Goal: Transaction & Acquisition: Purchase product/service

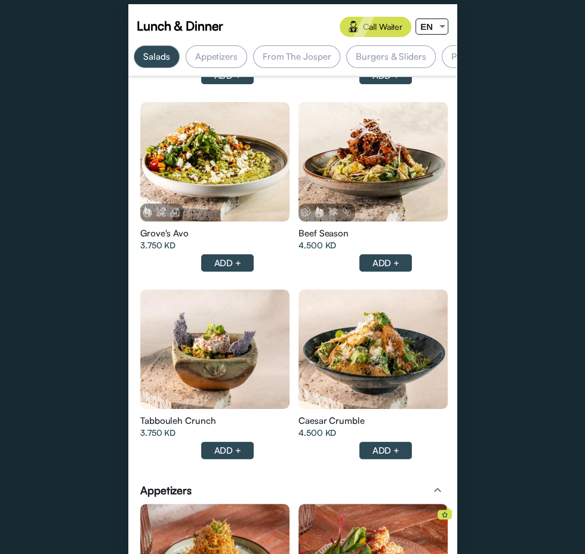
scroll to position [0, 116]
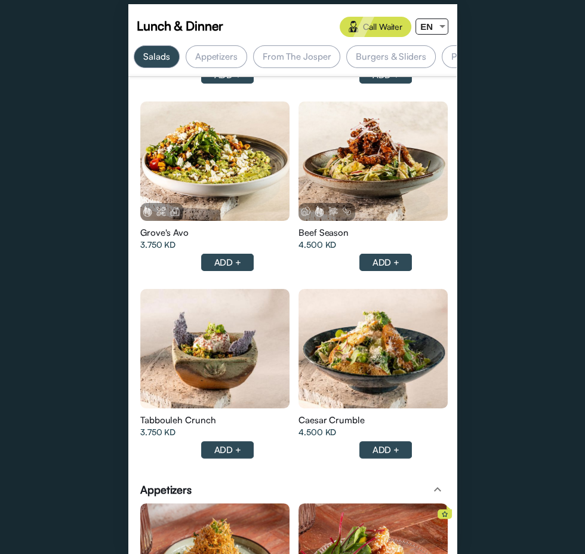
click at [206, 53] on div "Appetizers" at bounding box center [217, 56] width 62 height 23
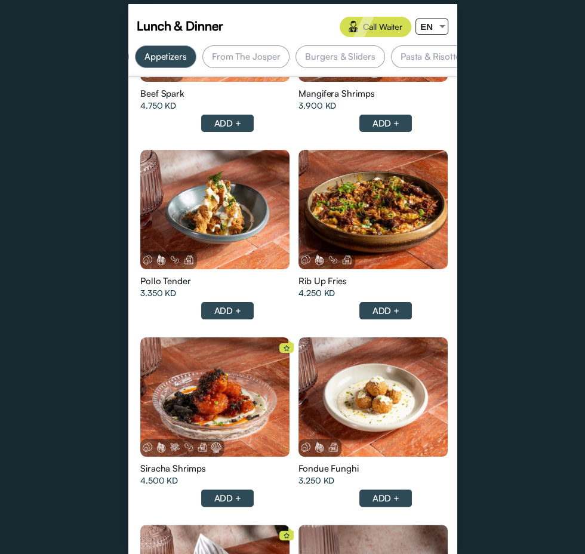
scroll to position [0, 0]
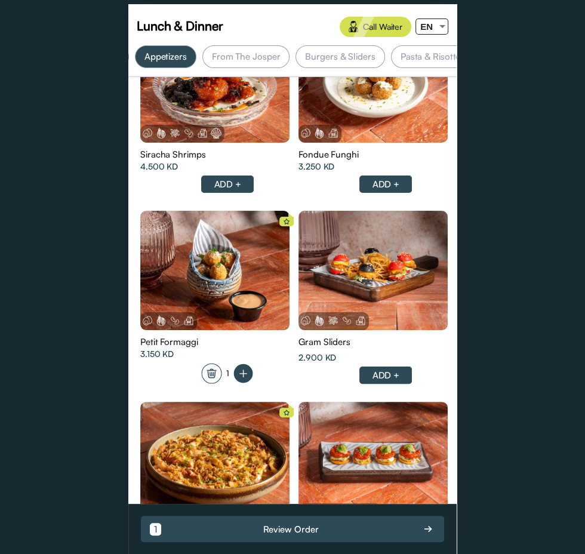
click at [242, 61] on div "From The Josper" at bounding box center [247, 56] width 88 height 23
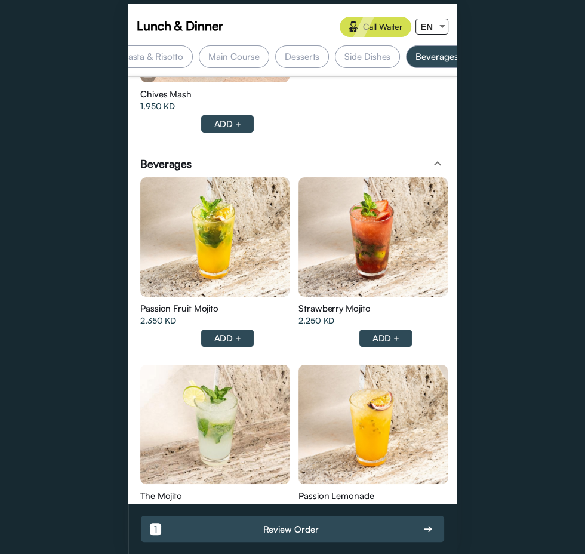
click at [234, 61] on div "Main Course" at bounding box center [234, 56] width 70 height 23
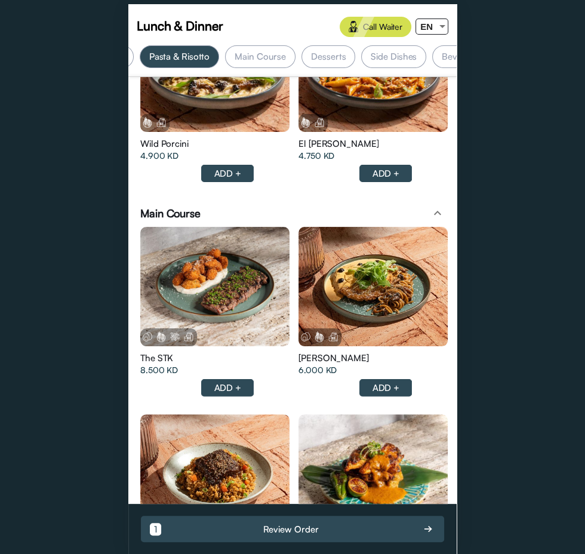
click at [200, 270] on div at bounding box center [214, 286] width 149 height 119
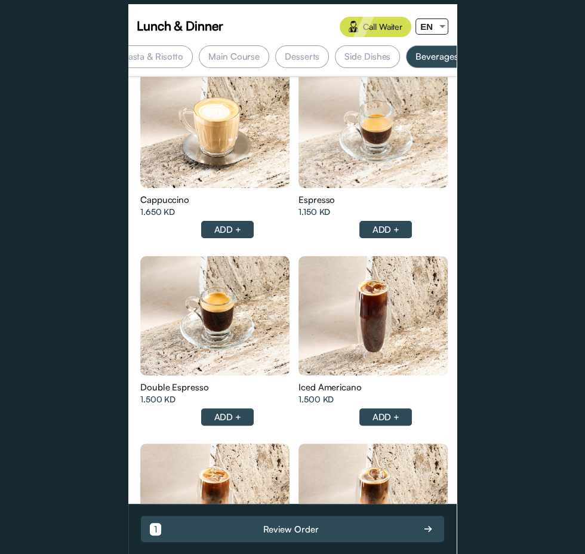
click at [363, 56] on div "Side Dishes" at bounding box center [367, 56] width 65 height 23
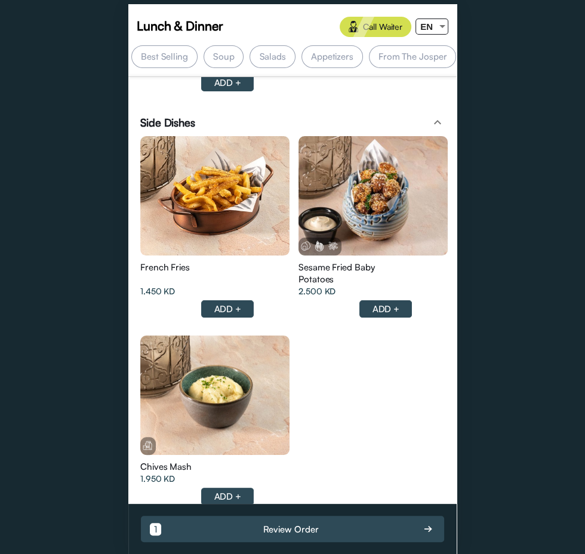
click at [220, 60] on div "Soup" at bounding box center [224, 56] width 41 height 23
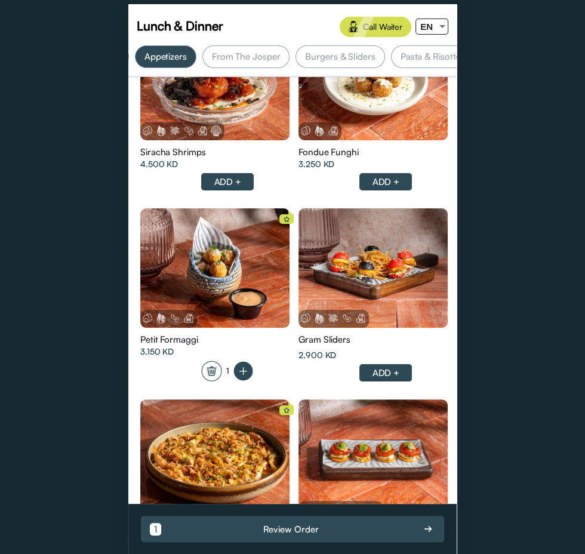
click at [247, 56] on div "From The Josper" at bounding box center [247, 56] width 88 height 23
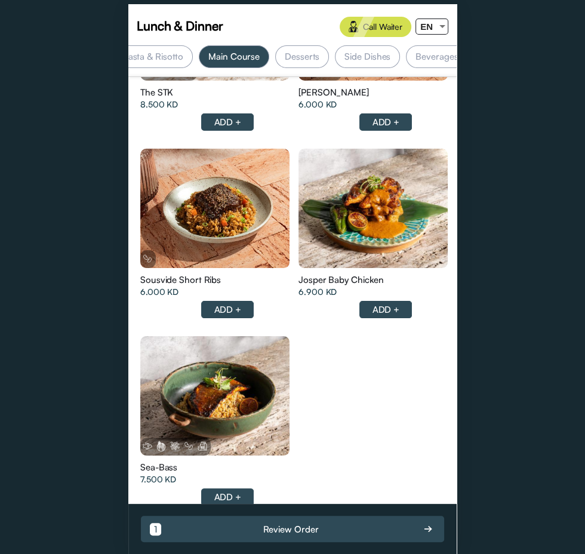
click at [289, 58] on div "Desserts" at bounding box center [302, 56] width 54 height 23
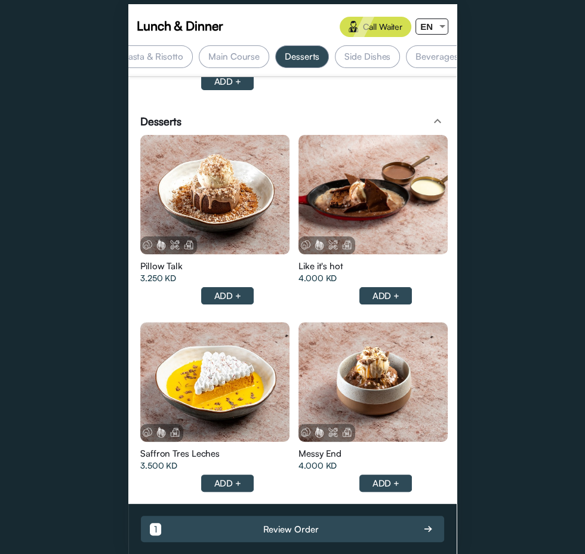
click at [367, 55] on div "Side Dishes" at bounding box center [367, 56] width 65 height 23
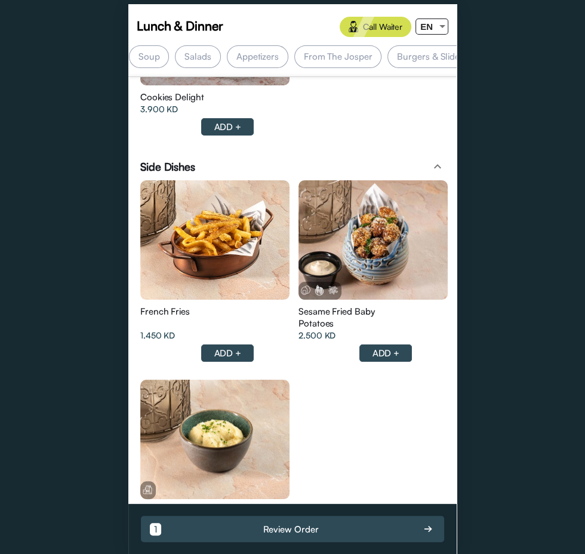
click at [188, 57] on div "Salads" at bounding box center [197, 56] width 45 height 23
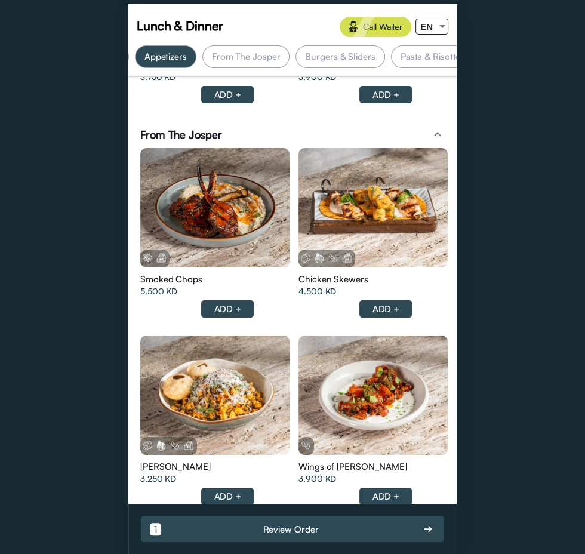
click at [345, 55] on div "Burgers & Sliders" at bounding box center [340, 56] width 89 height 23
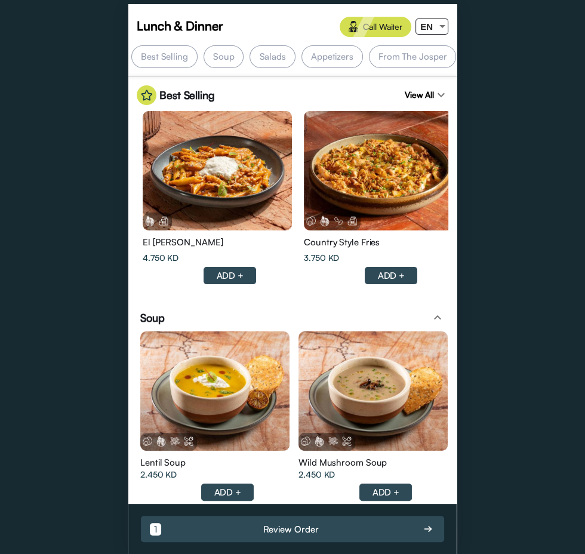
click at [409, 61] on div "From The Josper" at bounding box center [413, 56] width 88 height 23
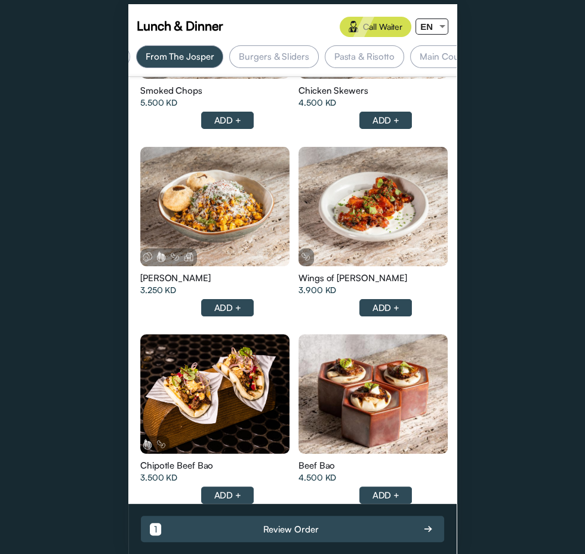
click at [287, 56] on div "Burgers & Sliders" at bounding box center [273, 56] width 89 height 23
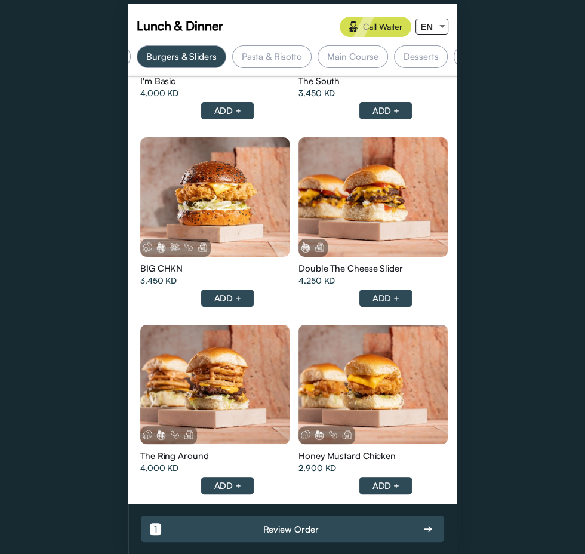
scroll to position [3307, 0]
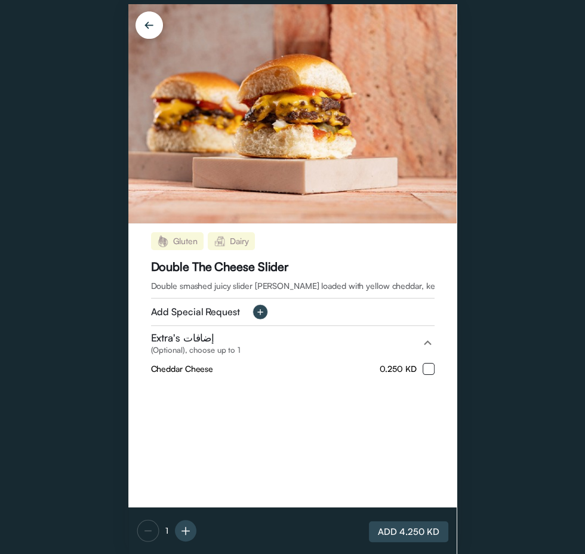
click at [257, 311] on icon at bounding box center [259, 311] width 5 height 5
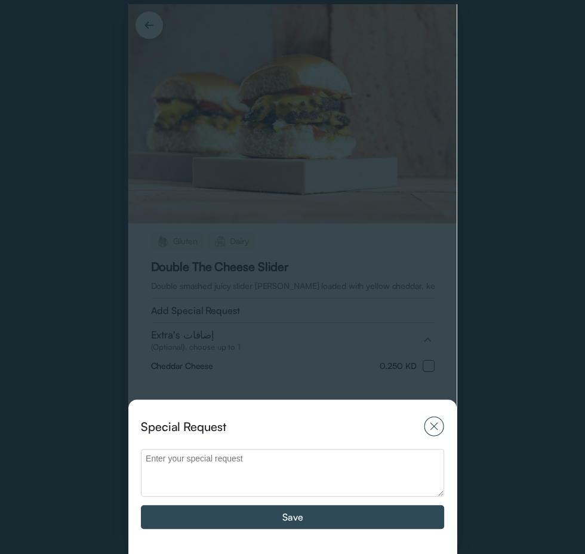
click at [146, 347] on div "Special Request Save" at bounding box center [292, 279] width 329 height 550
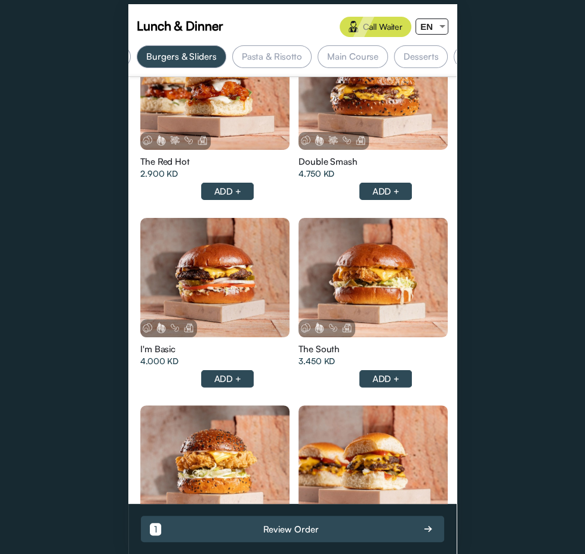
click at [182, 150] on div at bounding box center [214, 89] width 149 height 119
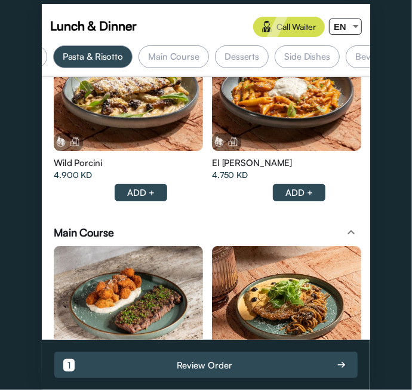
click at [166, 61] on div "Main Course" at bounding box center [174, 56] width 70 height 23
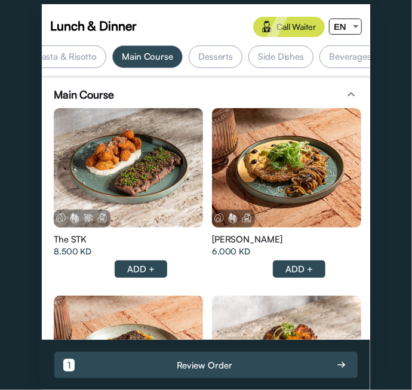
click at [115, 142] on div at bounding box center [128, 167] width 149 height 119
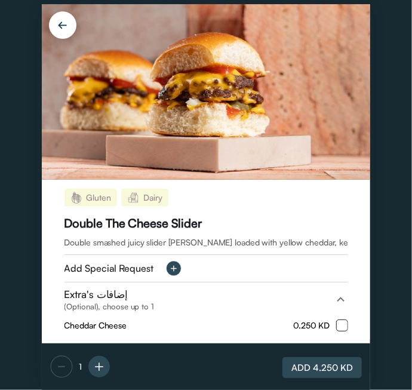
click at [317, 247] on span "Double smashed juicy slider patty loaded with yellow cheddar, ketchup, mustard,…" at bounding box center [323, 242] width 517 height 10
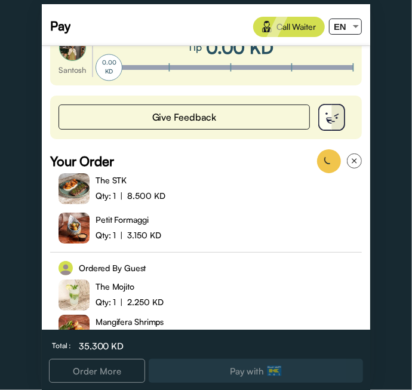
scroll to position [0, 0]
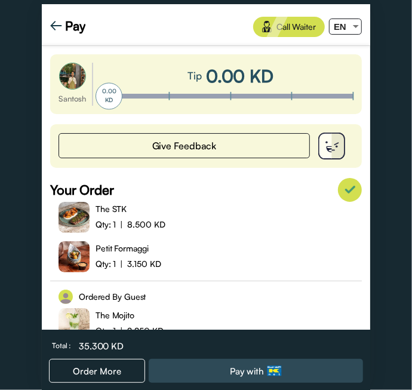
click at [82, 214] on img at bounding box center [74, 217] width 31 height 31
